Goal: Task Accomplishment & Management: Manage account settings

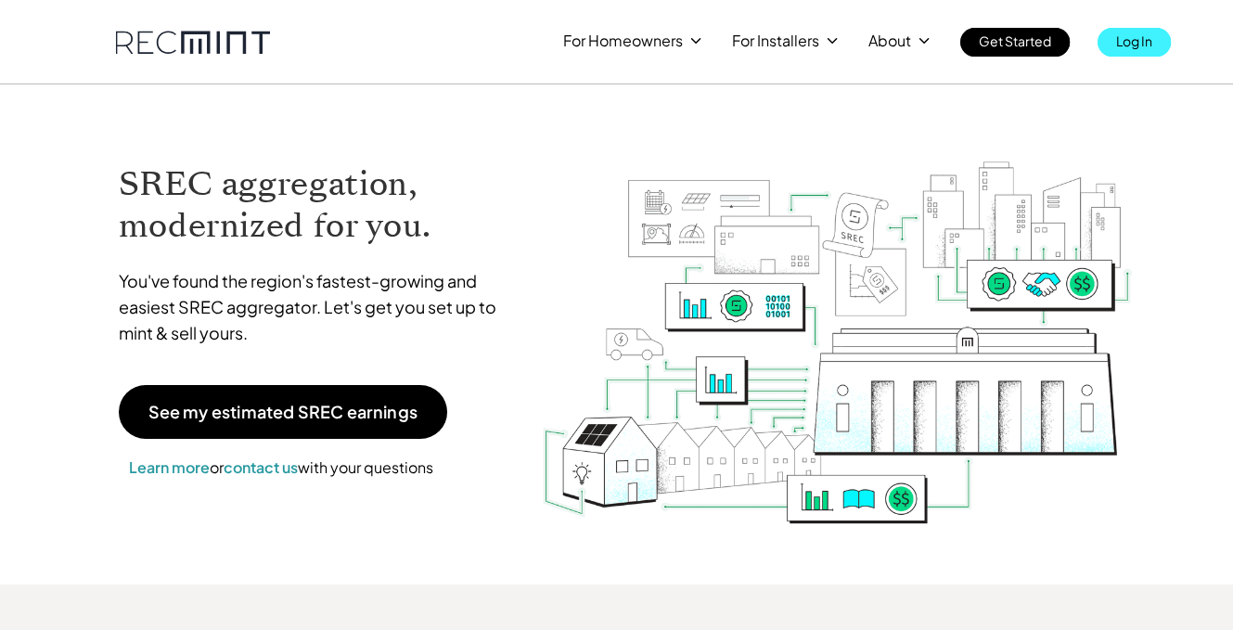
click at [1133, 49] on p "Log In" at bounding box center [1134, 41] width 36 height 26
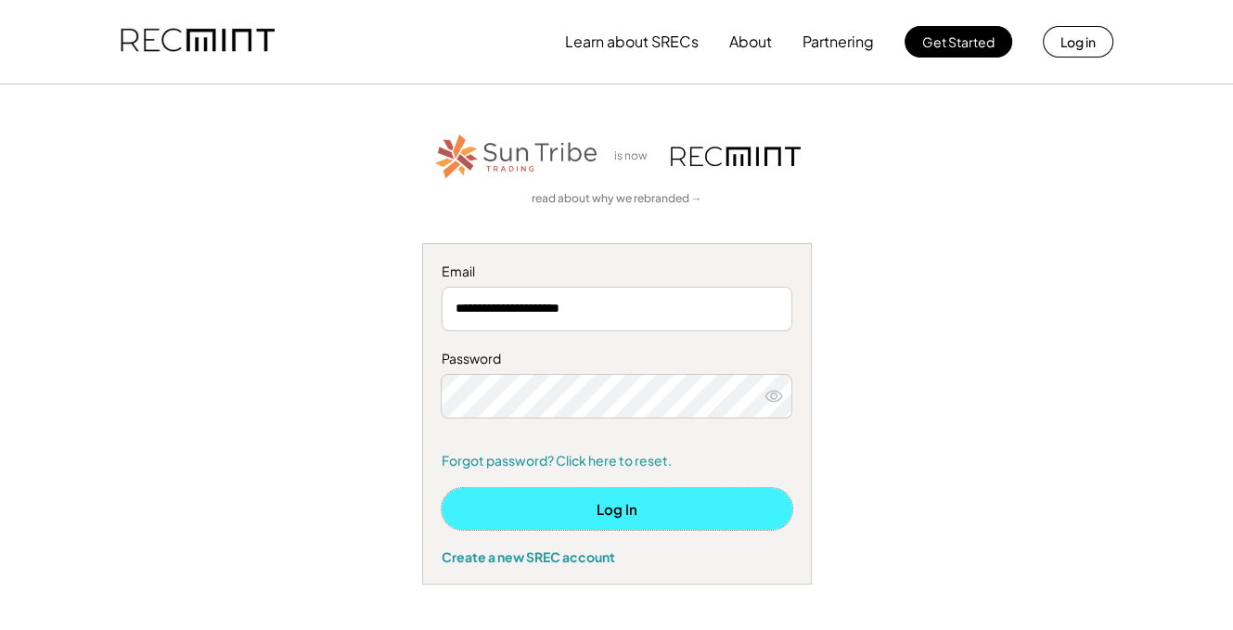
click at [591, 509] on button "Log In" at bounding box center [617, 509] width 351 height 42
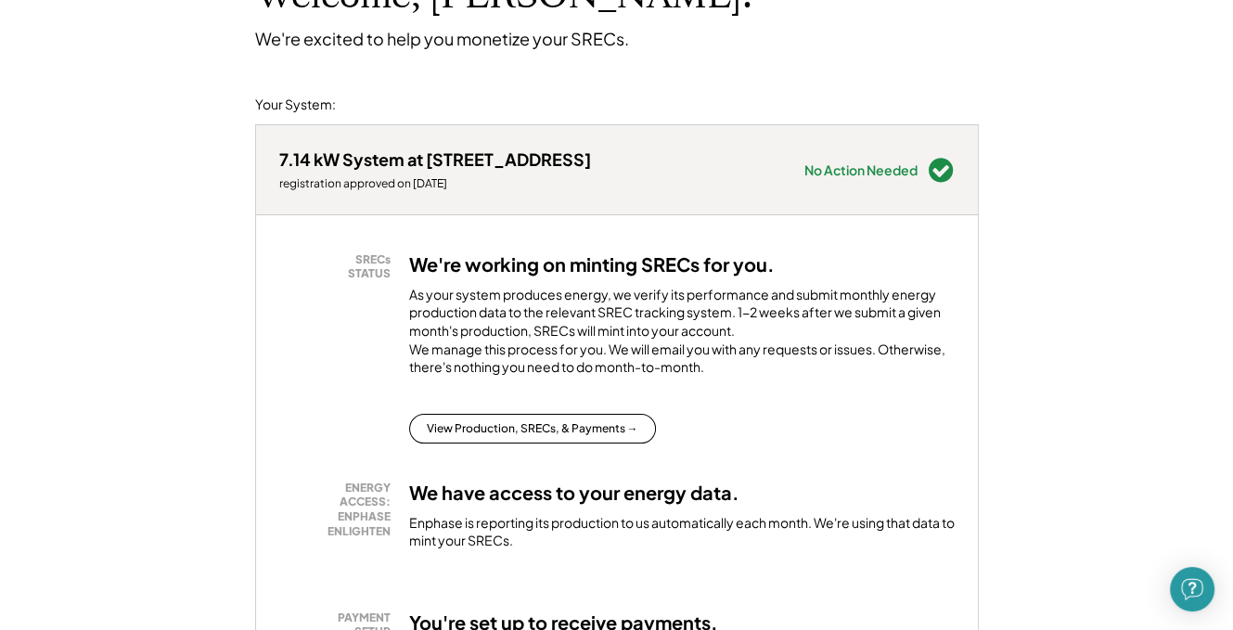
scroll to position [186, 0]
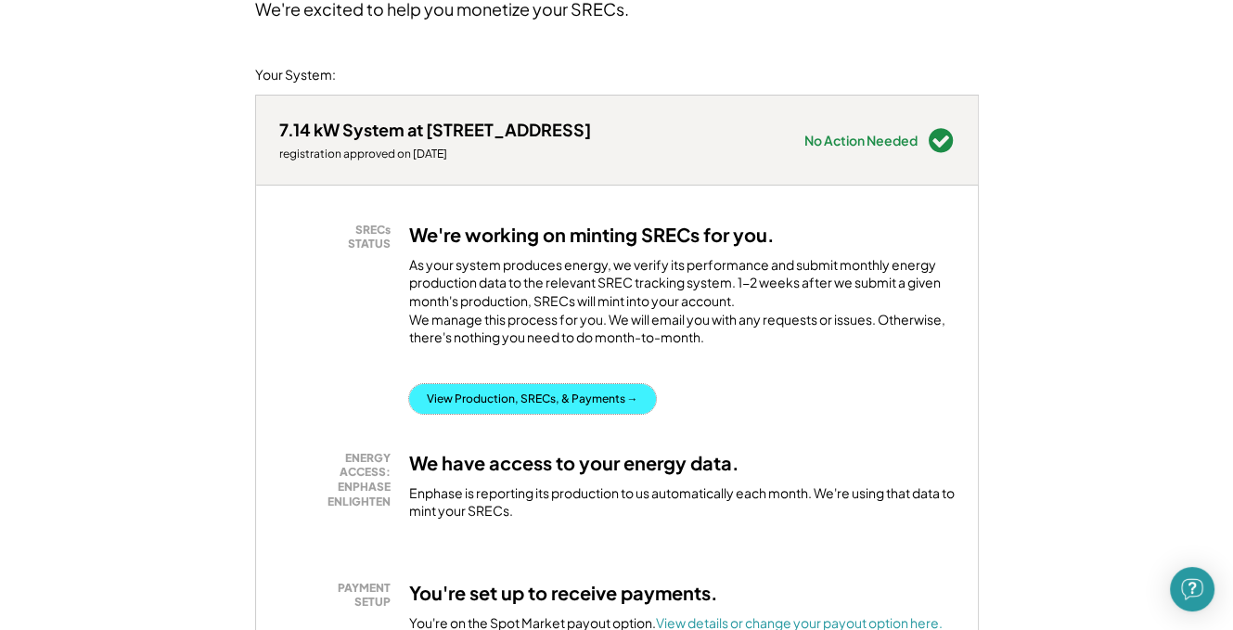
click at [543, 414] on button "View Production, SRECs, & Payments →" at bounding box center [532, 399] width 247 height 30
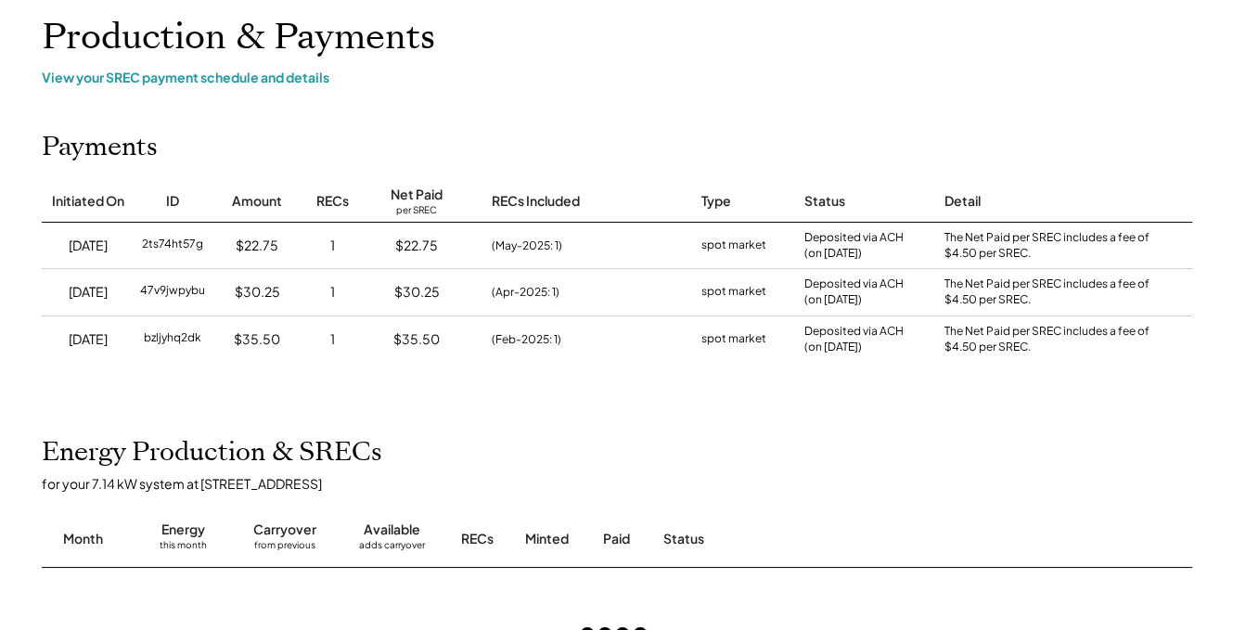
scroll to position [186, 0]
